Goal: Task Accomplishment & Management: Manage account settings

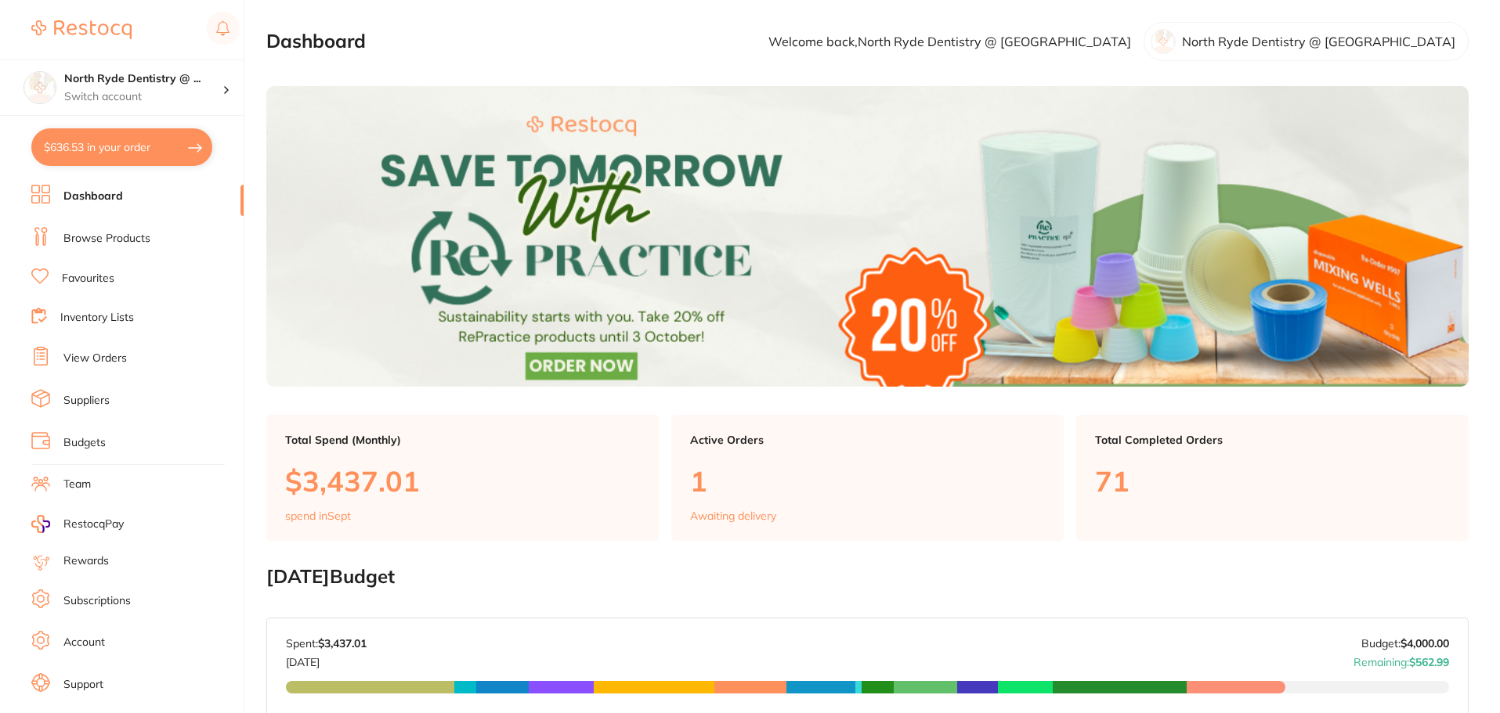
click at [81, 157] on button "$636.53 in your order" at bounding box center [121, 147] width 181 height 38
checkbox input "true"
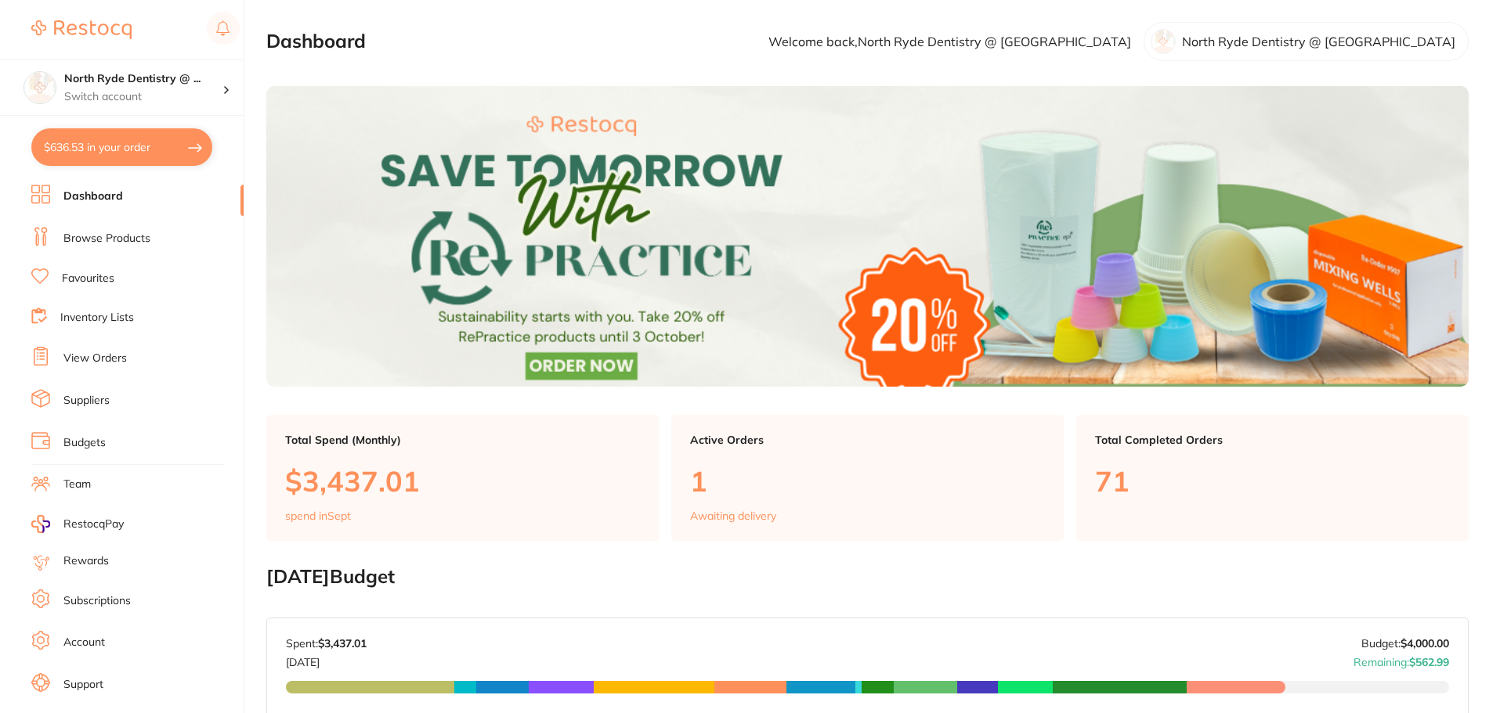
checkbox input "true"
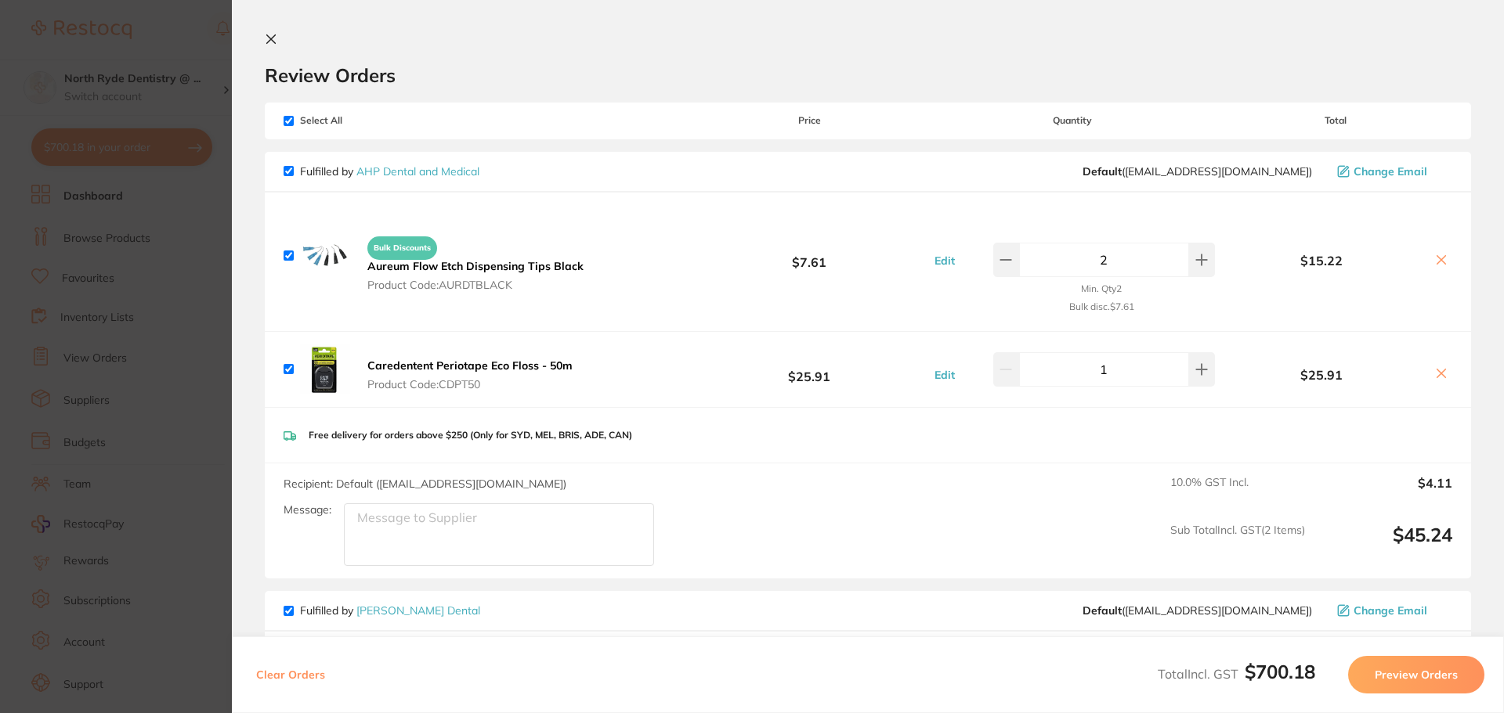
click at [288, 127] on div "Select All Price Quantity Total" at bounding box center [868, 121] width 1206 height 36
click at [273, 33] on icon at bounding box center [271, 39] width 13 height 13
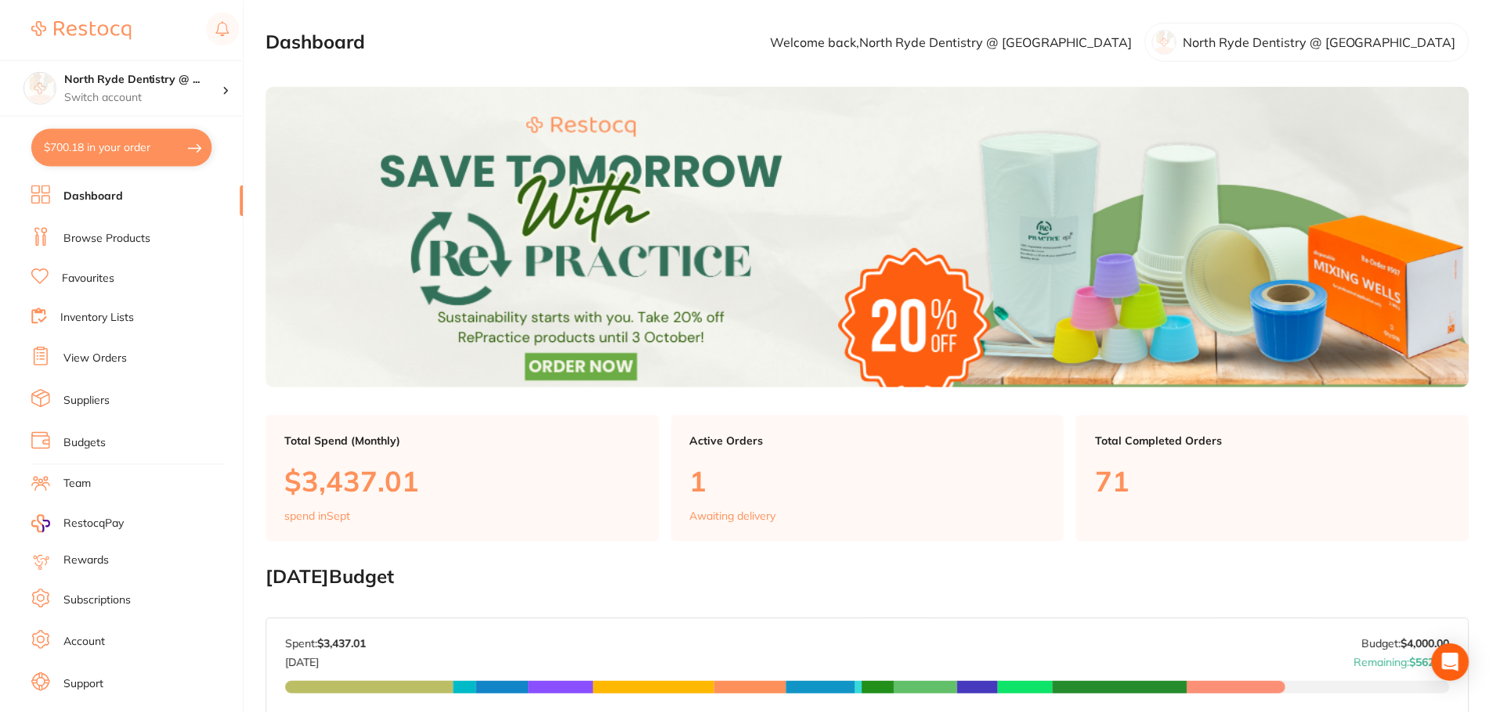
scroll to position [63, 0]
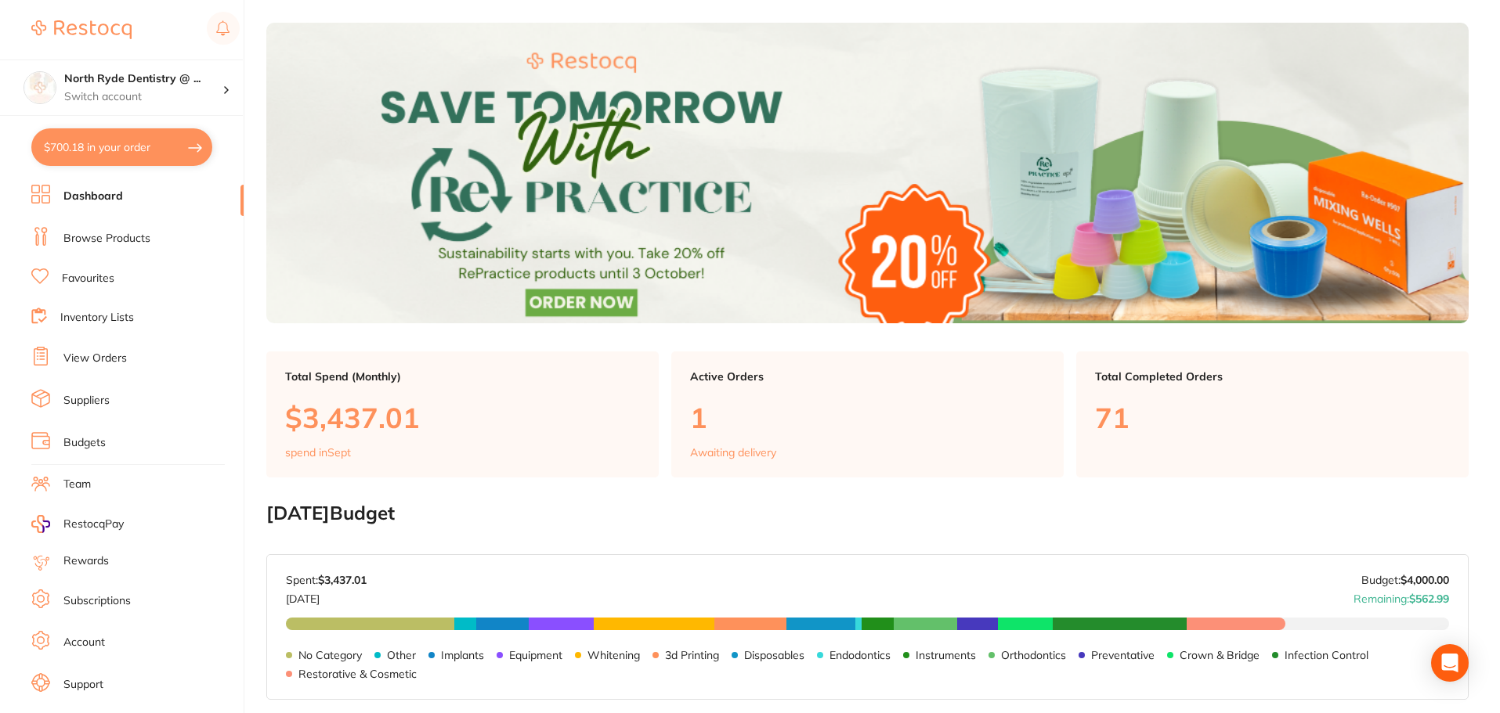
click at [103, 362] on link "View Orders" at bounding box center [94, 359] width 63 height 16
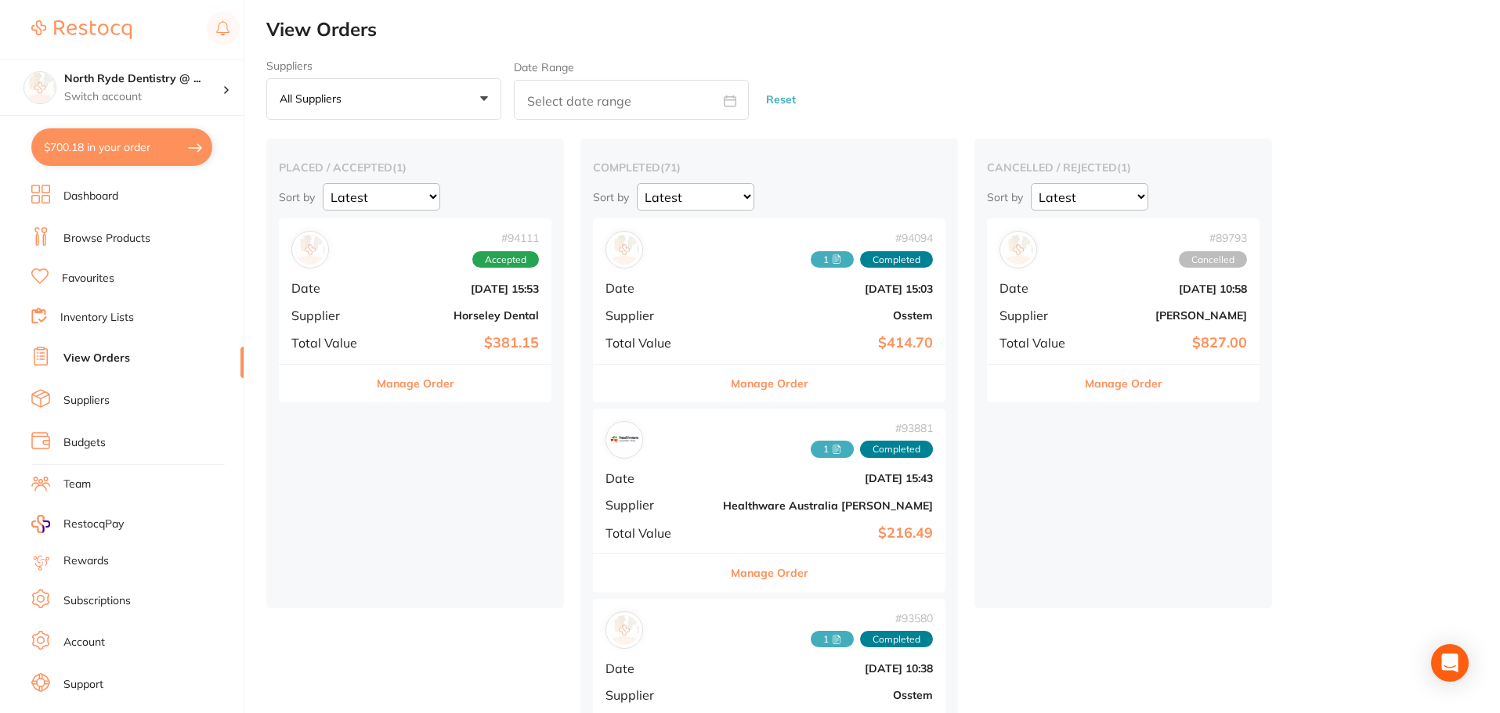
click at [386, 396] on button "Manage Order" at bounding box center [416, 384] width 78 height 38
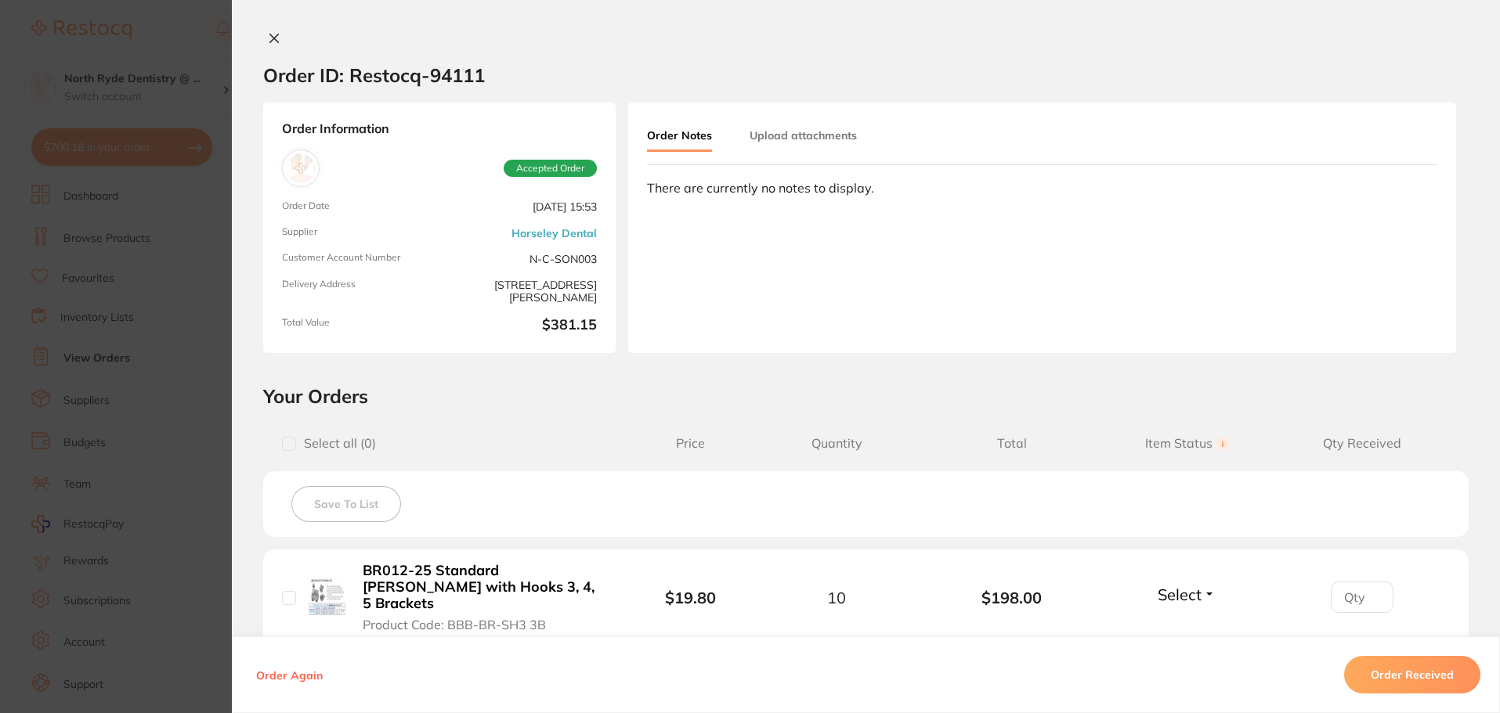
click at [798, 147] on button "Upload attachments" at bounding box center [802, 135] width 107 height 28
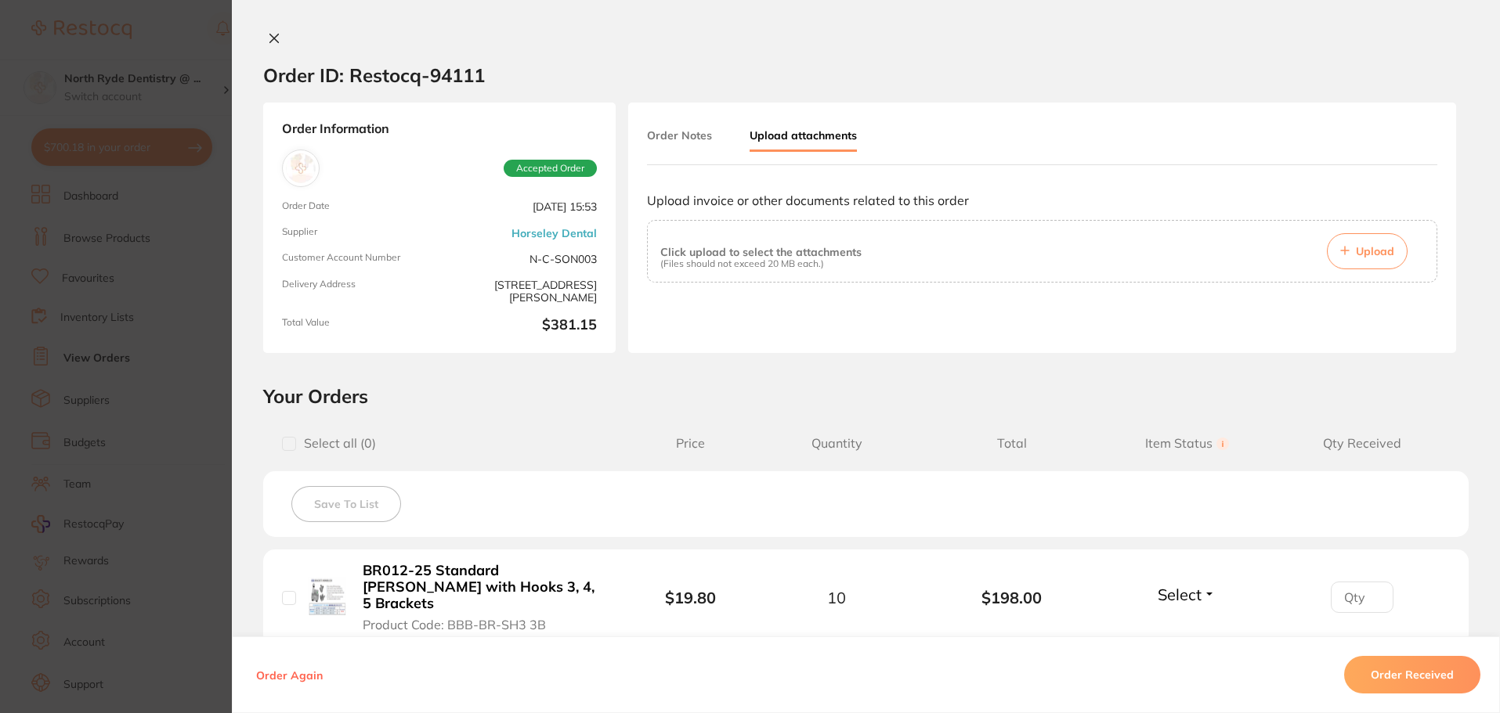
click at [1350, 244] on button "Upload" at bounding box center [1367, 251] width 81 height 36
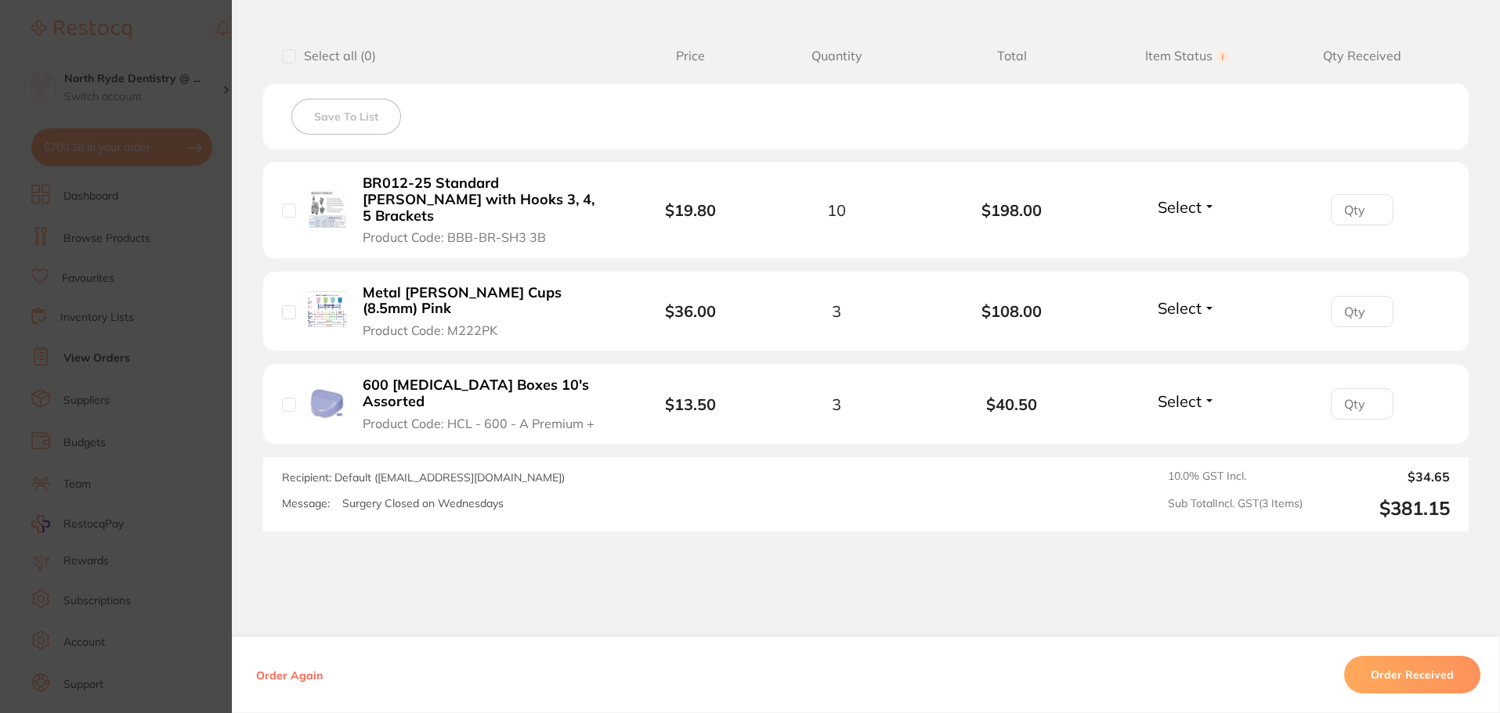
scroll to position [392, 0]
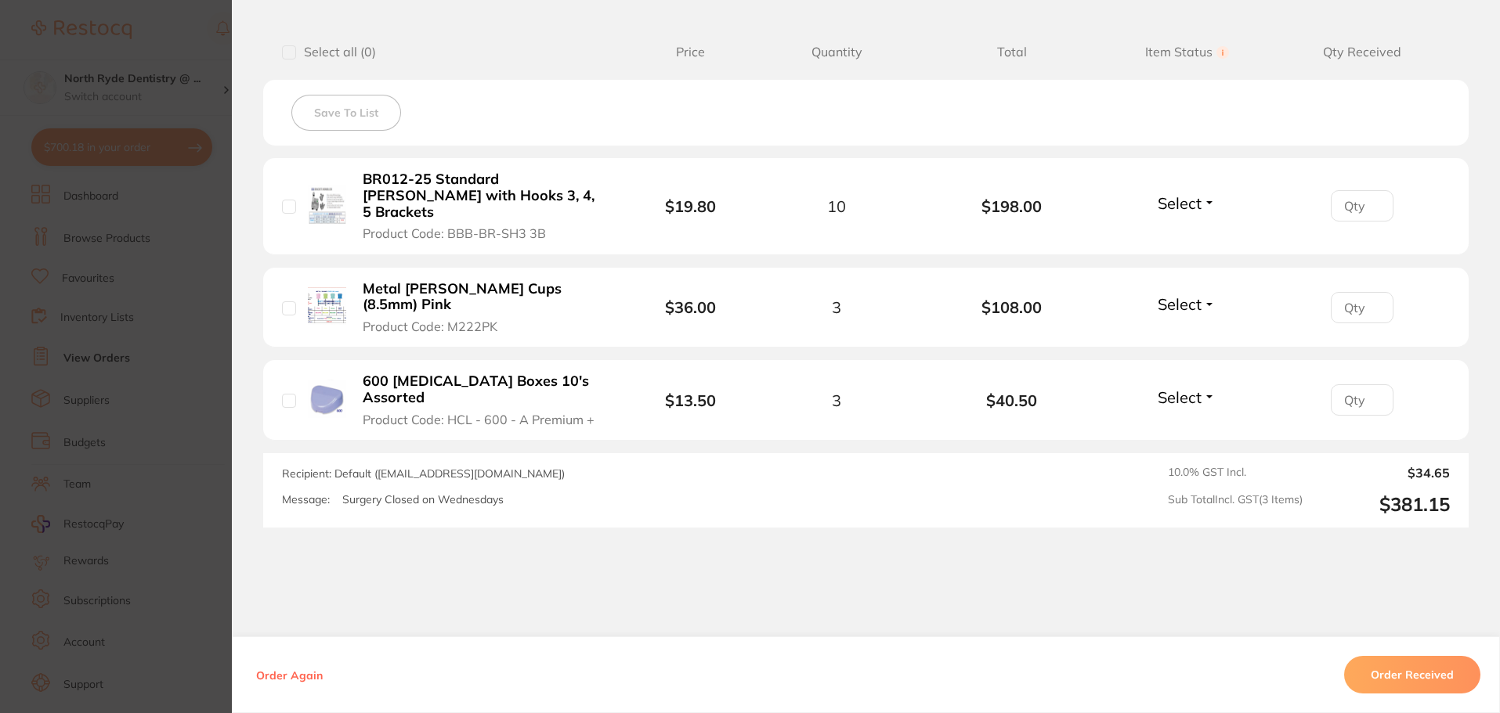
click at [282, 200] on input "checkbox" at bounding box center [289, 207] width 14 height 14
checkbox input "true"
click at [286, 58] on input "checkbox" at bounding box center [289, 52] width 14 height 14
checkbox input "true"
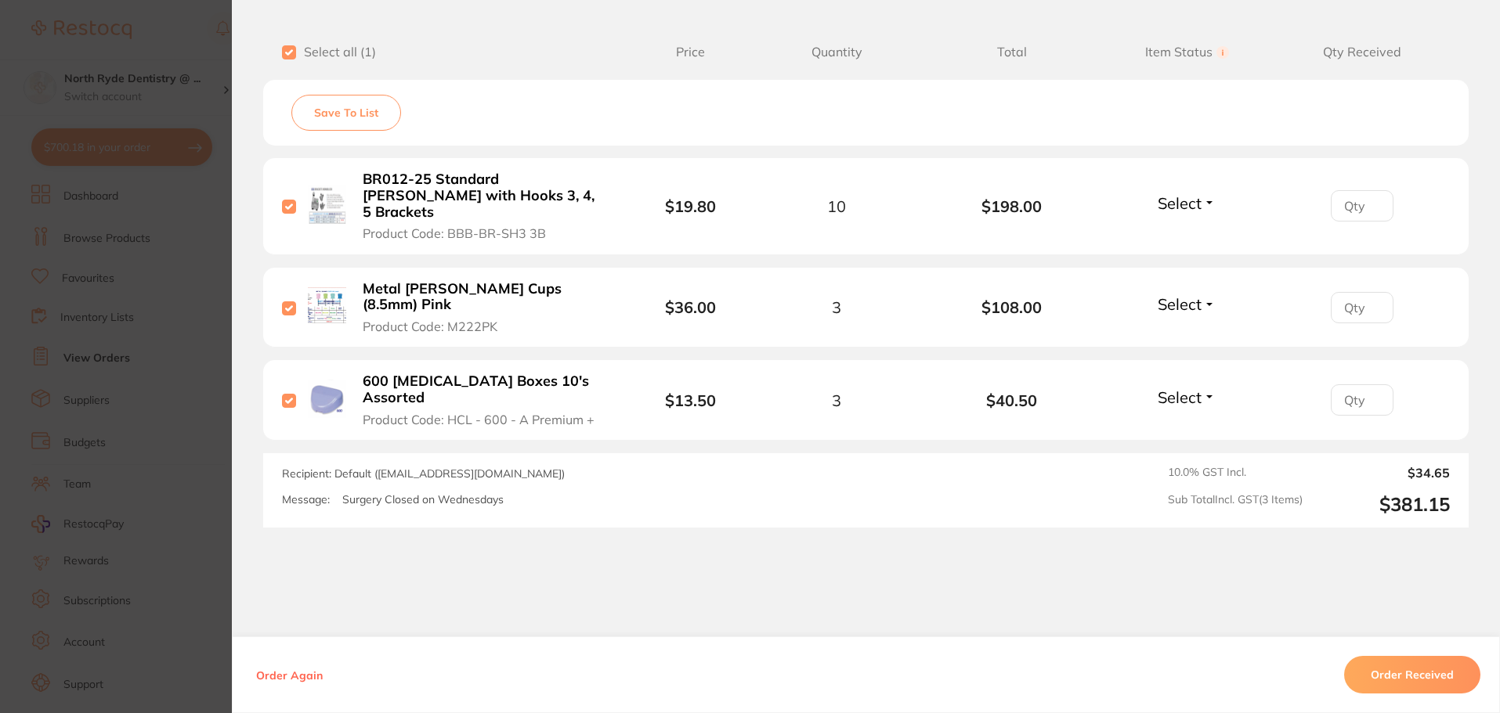
checkbox input "true"
click at [1399, 678] on button "Order Received" at bounding box center [1412, 675] width 136 height 38
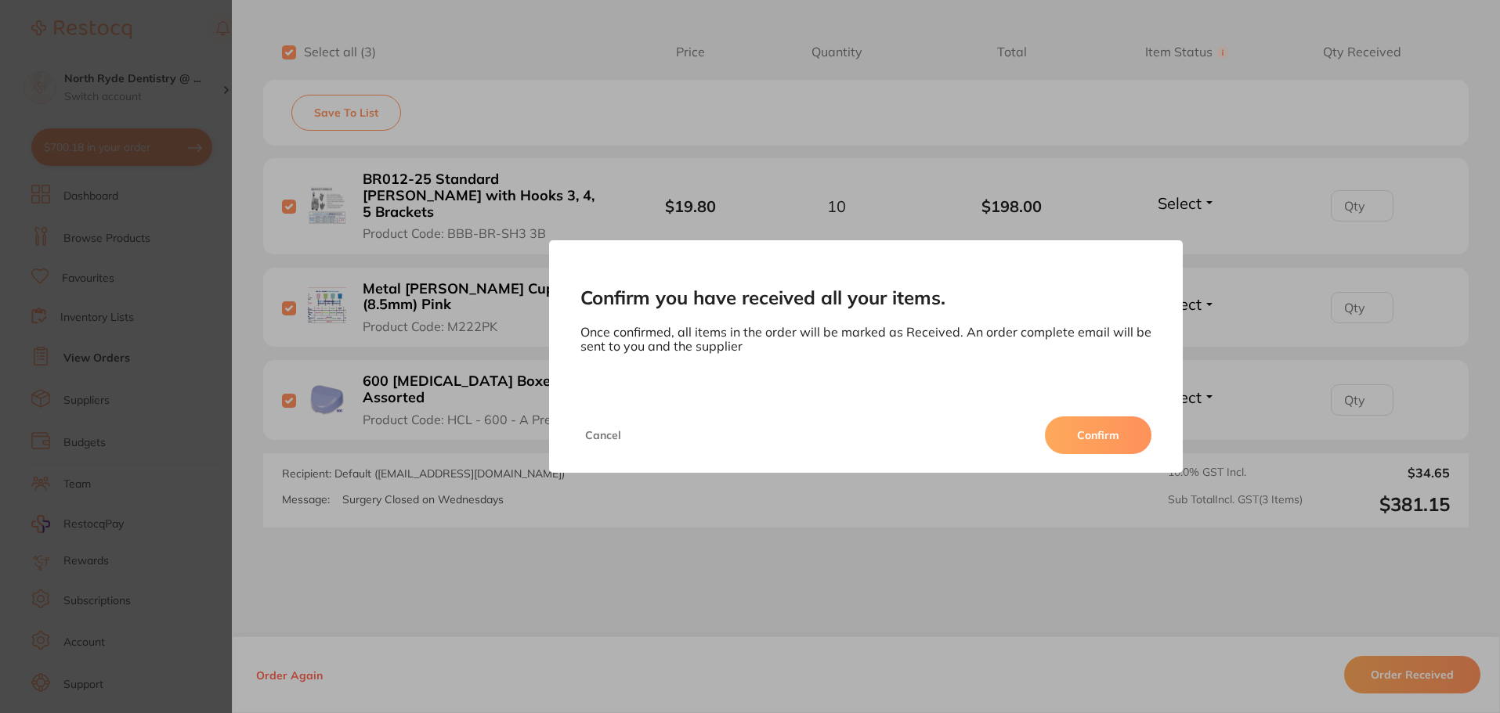
click at [1129, 430] on button "Confirm" at bounding box center [1098, 436] width 107 height 38
